Goal: Submit feedback/report problem: Submit feedback/report problem

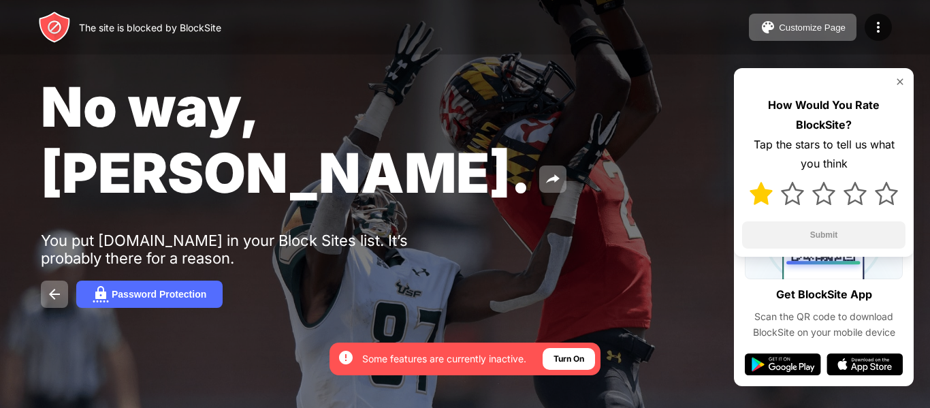
click at [761, 195] on img at bounding box center [761, 193] width 23 height 23
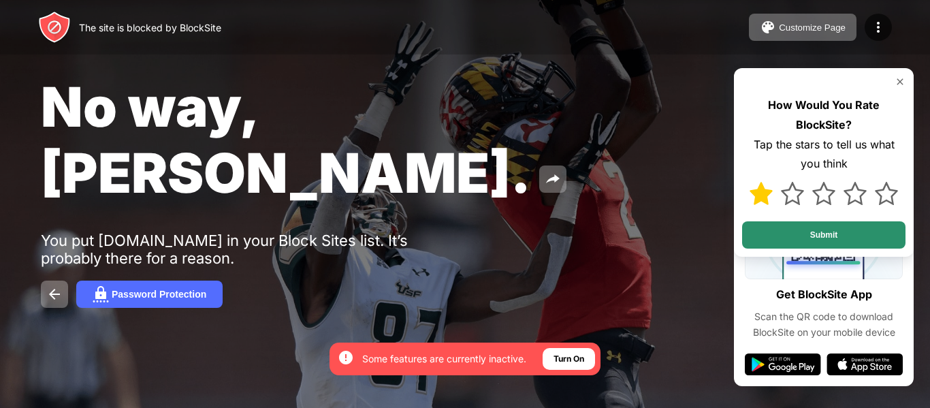
click at [889, 233] on button "Submit" at bounding box center [823, 234] width 163 height 27
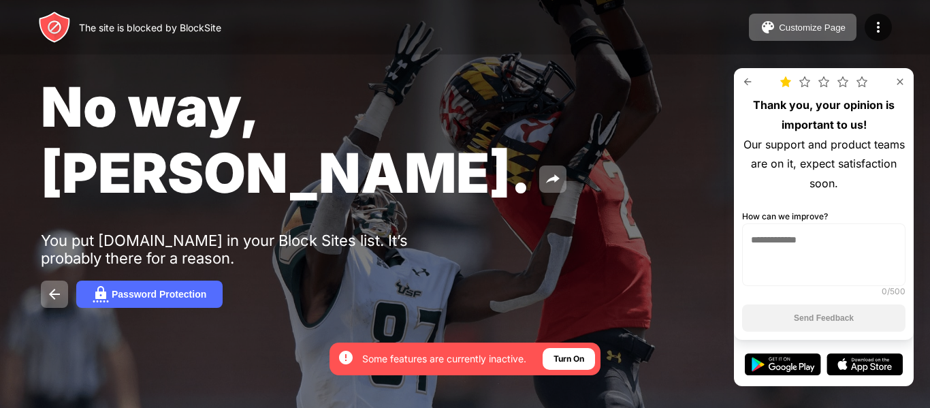
click at [763, 240] on textarea at bounding box center [823, 254] width 163 height 63
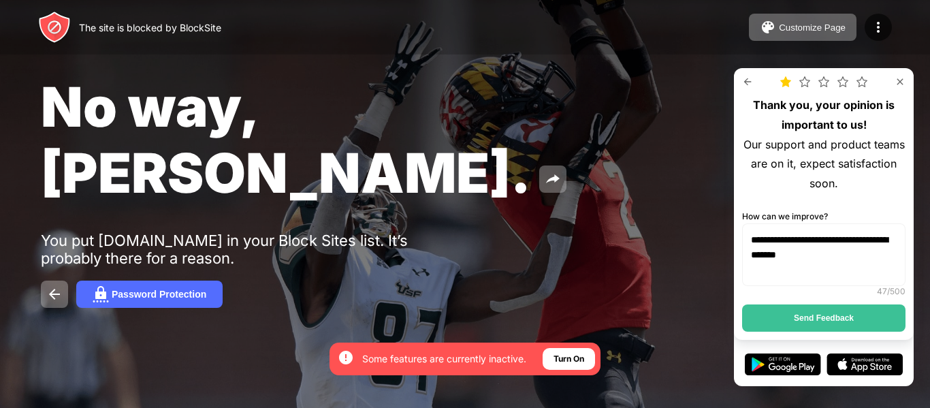
type textarea "**********"
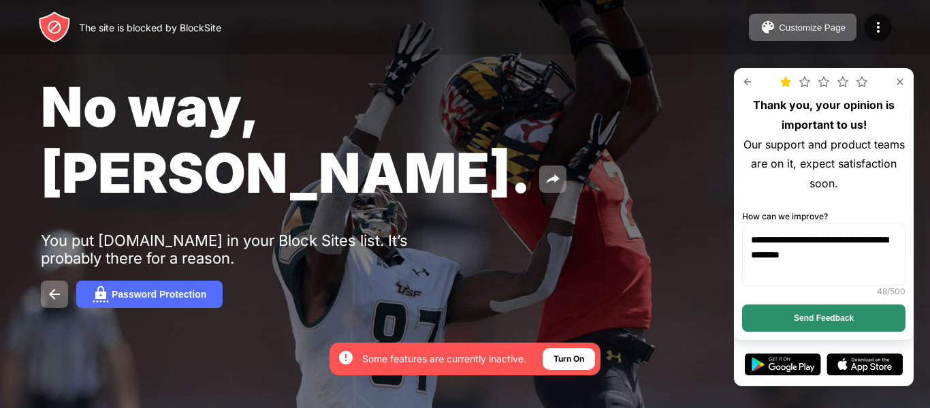
click at [842, 316] on button "Send Feedback" at bounding box center [823, 317] width 163 height 27
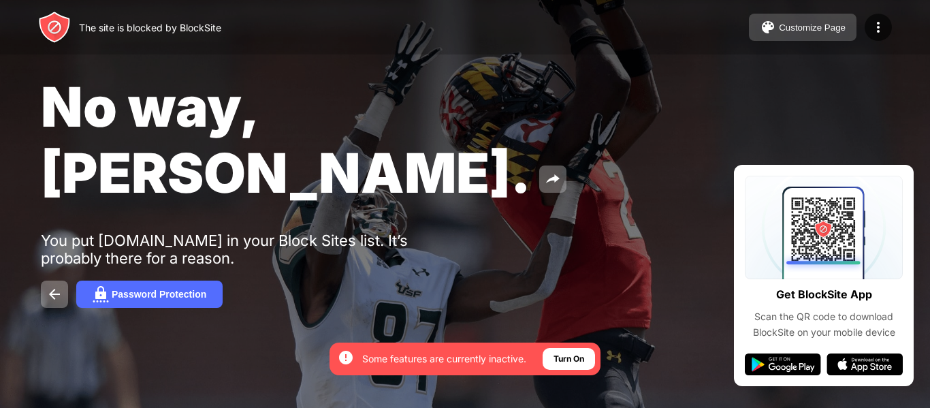
click at [795, 36] on button "Customize Page" at bounding box center [803, 27] width 108 height 27
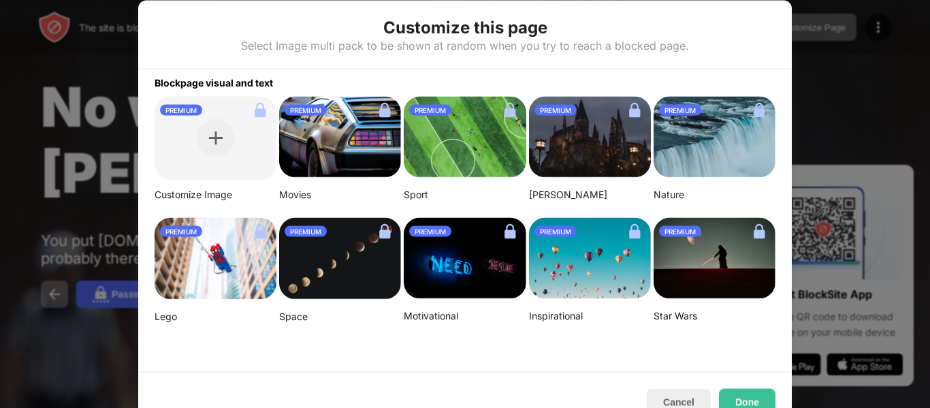
click at [225, 280] on img at bounding box center [216, 258] width 122 height 82
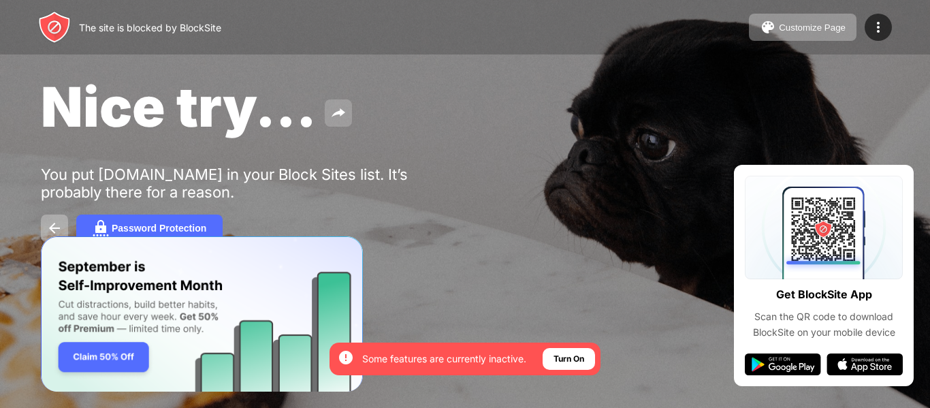
click at [334, 114] on img at bounding box center [338, 113] width 16 height 16
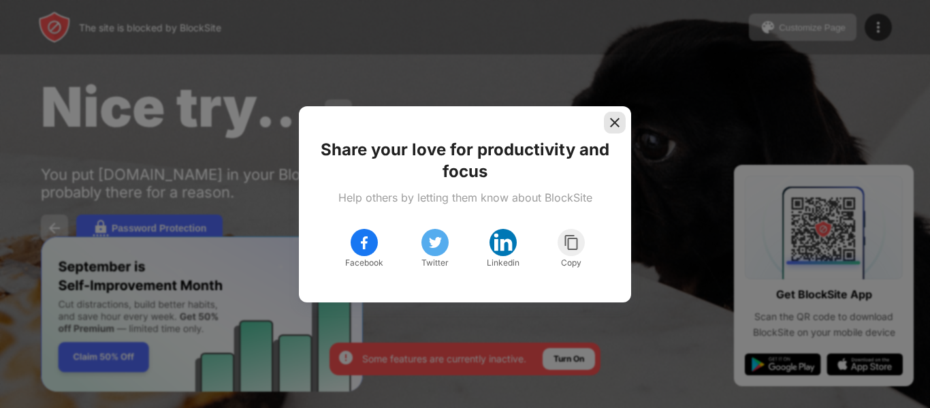
click at [614, 123] on img at bounding box center [615, 123] width 14 height 14
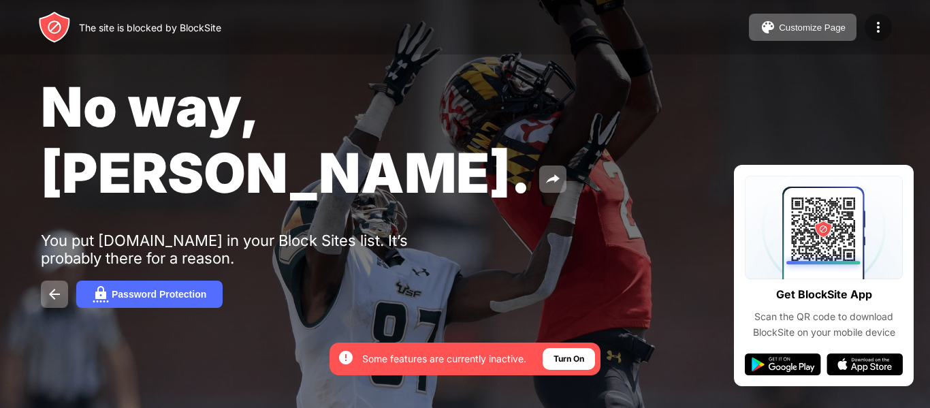
click at [878, 26] on img at bounding box center [878, 27] width 16 height 16
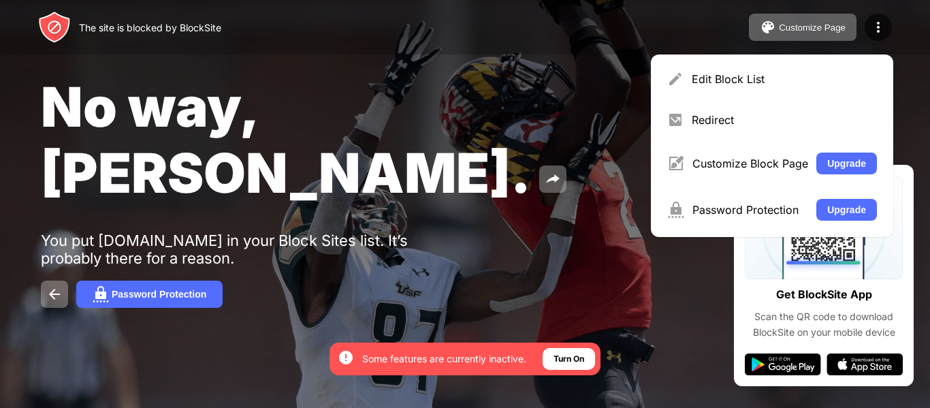
click at [573, 21] on div "The site is blocked by BlockSite Customize Page Edit Block List Redirect Custom…" at bounding box center [465, 27] width 930 height 54
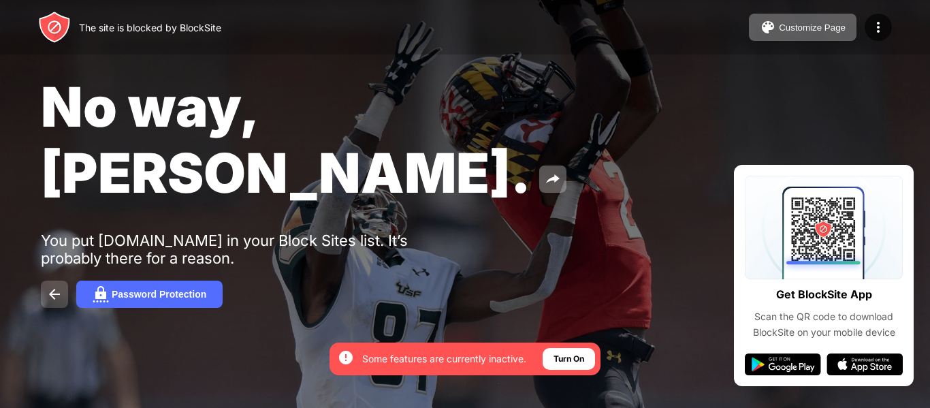
click at [50, 286] on img at bounding box center [54, 294] width 16 height 16
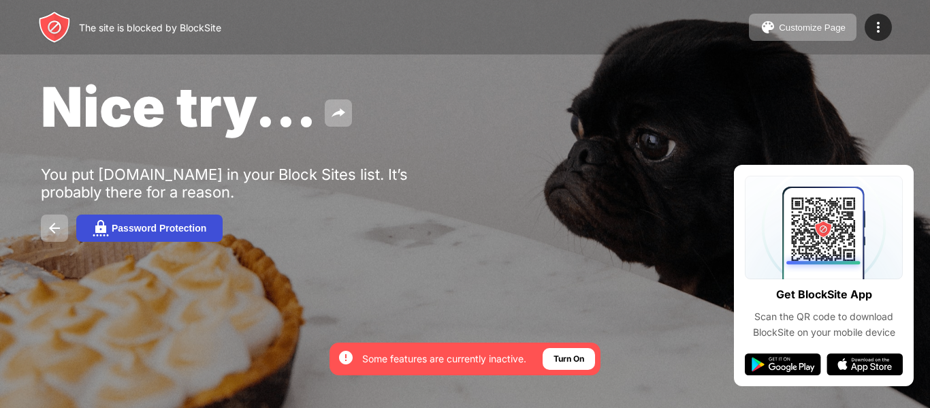
click at [153, 230] on div "Password Protection" at bounding box center [159, 228] width 95 height 11
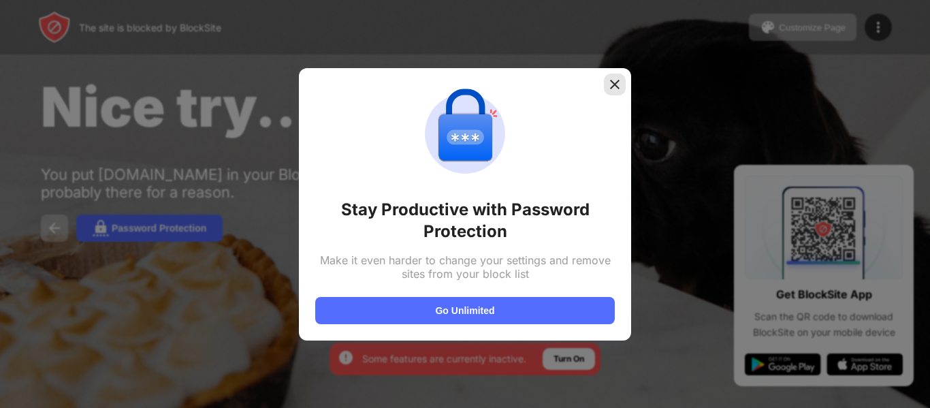
click at [612, 89] on img at bounding box center [615, 85] width 14 height 14
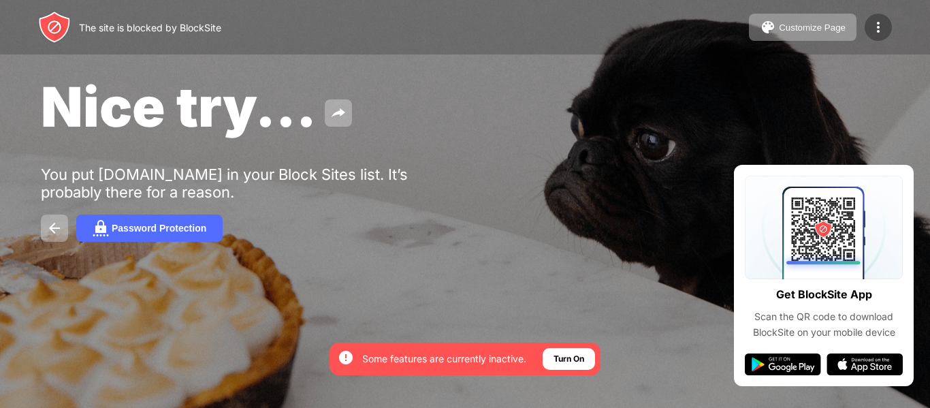
click at [875, 33] on img at bounding box center [878, 27] width 16 height 16
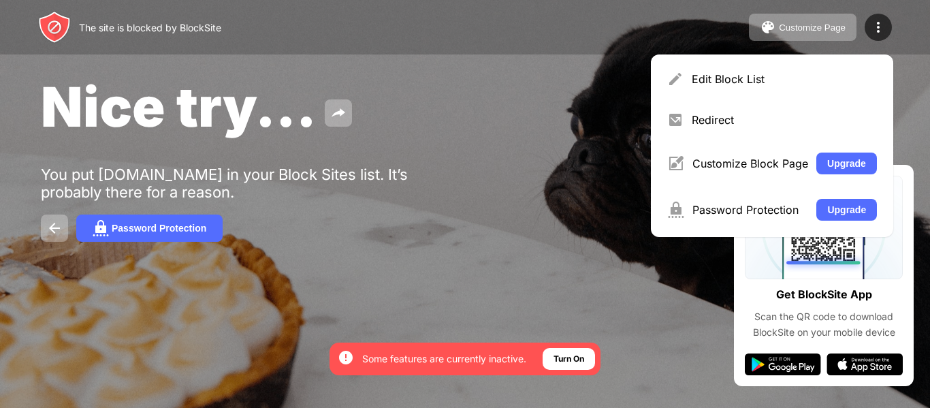
click at [419, 160] on div "Nice try... You put youtube.com in your Block Sites list. It’s probably there f…" at bounding box center [465, 157] width 930 height 315
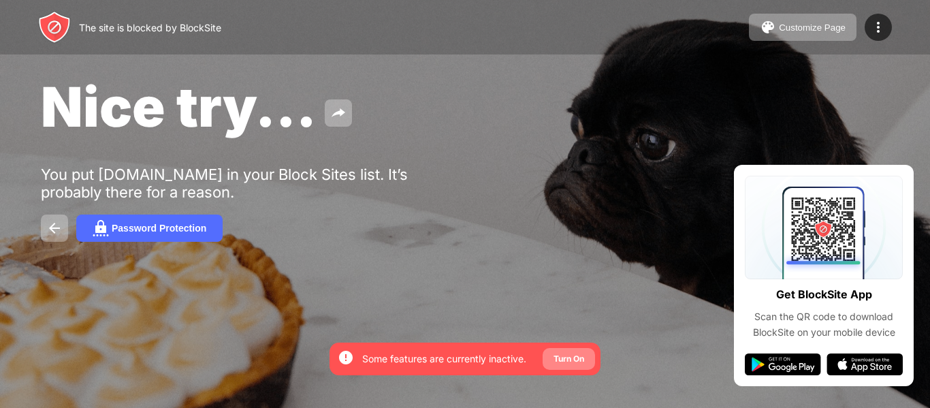
click at [575, 362] on div "Turn On" at bounding box center [569, 359] width 31 height 14
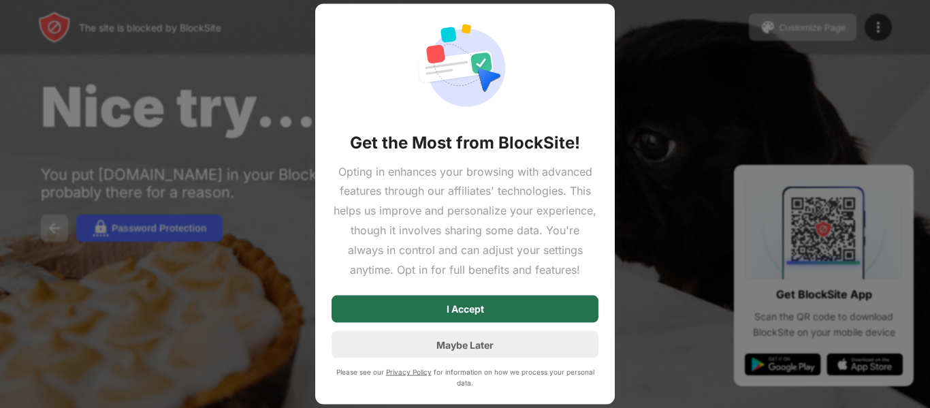
click at [490, 315] on div "I Accept" at bounding box center [465, 309] width 267 height 27
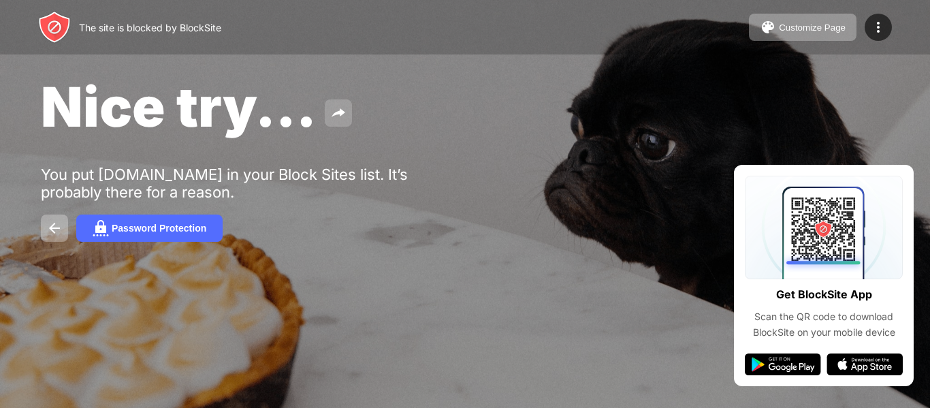
click at [346, 112] on button at bounding box center [338, 112] width 27 height 27
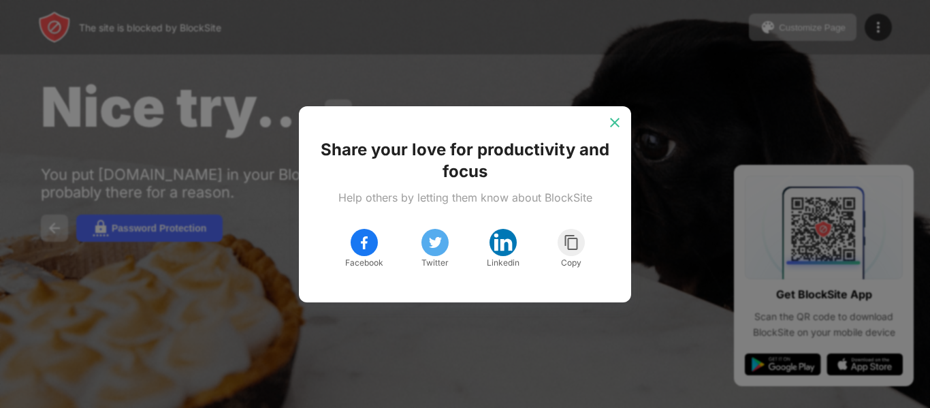
click at [612, 122] on img at bounding box center [615, 123] width 14 height 14
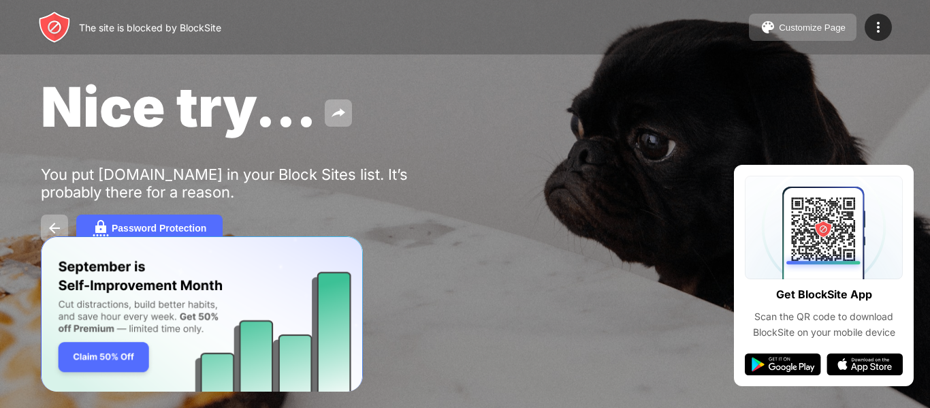
click at [795, 33] on button "Customize Page" at bounding box center [803, 27] width 108 height 27
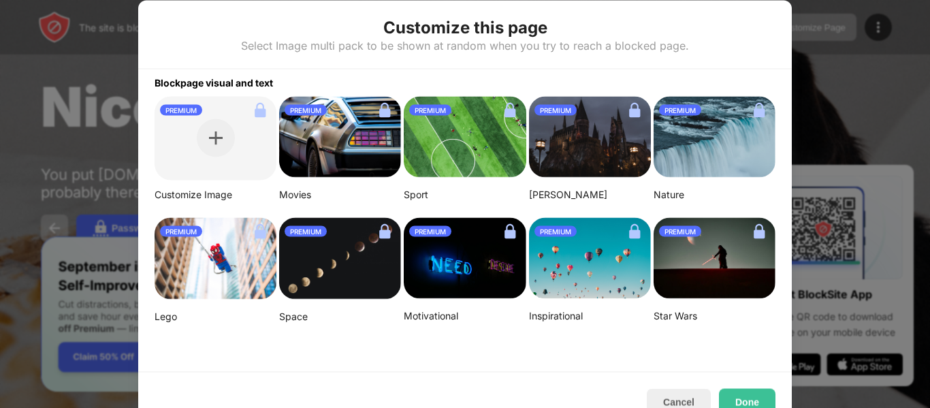
click at [591, 142] on img at bounding box center [590, 137] width 122 height 82
click at [757, 397] on button "Done" at bounding box center [747, 401] width 57 height 27
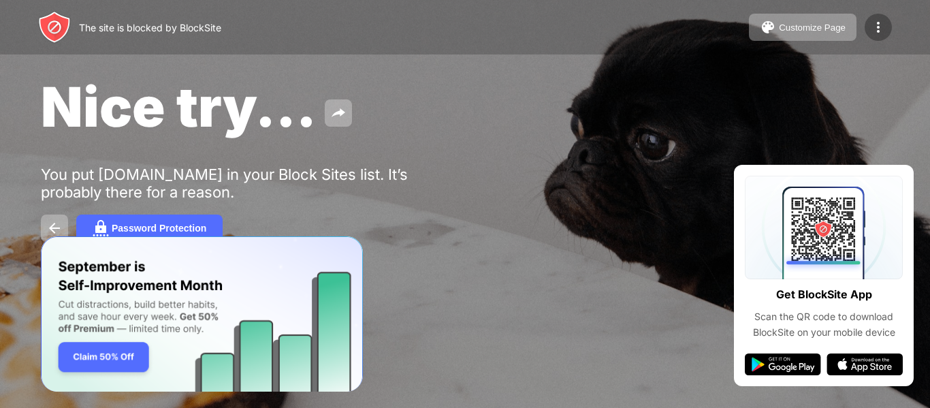
click at [881, 26] on img at bounding box center [878, 27] width 16 height 16
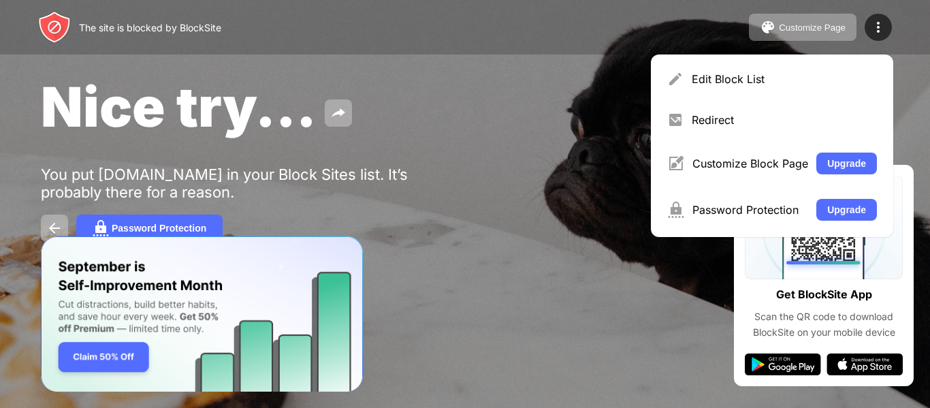
click at [478, 257] on div "Nice try... You put youtube.com in your Block Sites list. It’s probably there f…" at bounding box center [465, 157] width 930 height 315
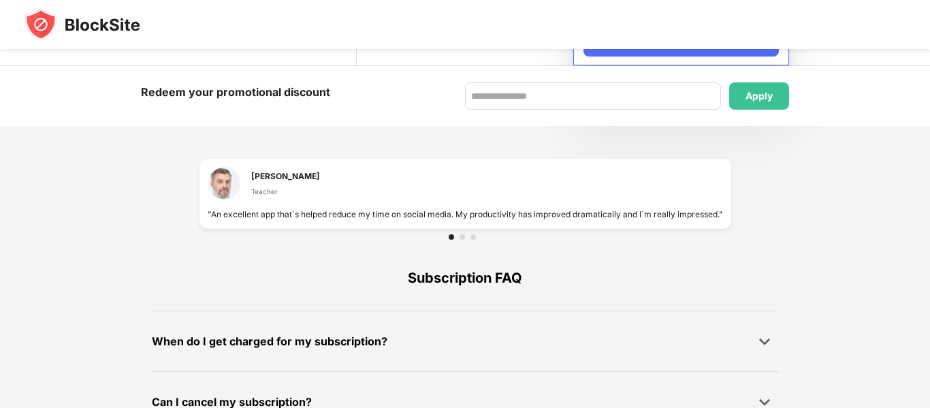
scroll to position [988, 0]
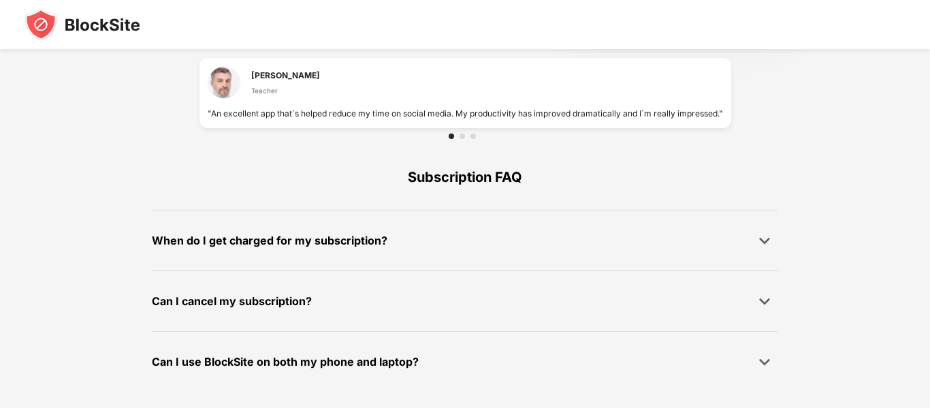
click at [321, 310] on div "Can I cancel my subscription?" at bounding box center [465, 300] width 627 height 27
click at [765, 299] on img at bounding box center [765, 301] width 14 height 14
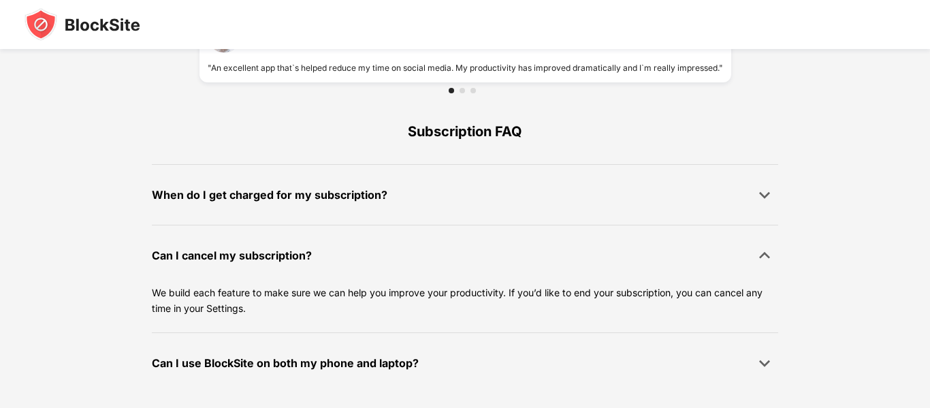
scroll to position [1035, 0]
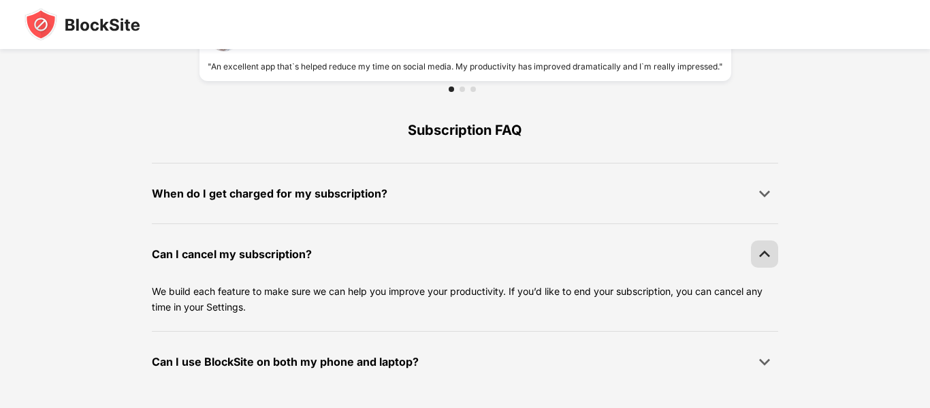
click at [766, 256] on img at bounding box center [765, 254] width 14 height 14
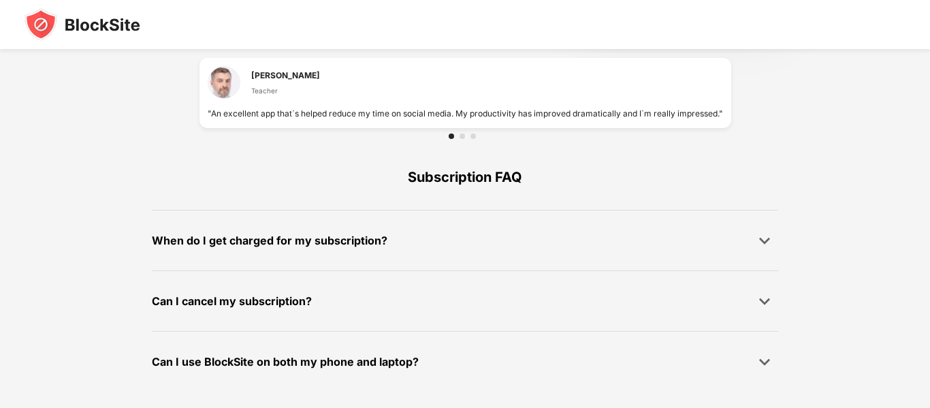
scroll to position [988, 0]
